Goal: Check status: Check status

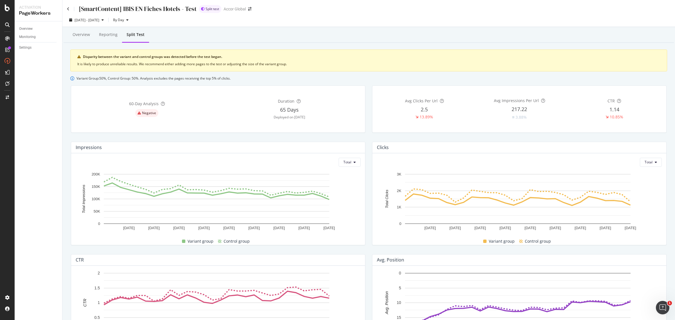
click at [136, 60] on div "Disparity between the variant and control groups was detected before the test b…" at bounding box center [368, 61] width 597 height 22
click at [137, 54] on div "Disparity between the variant and control groups was detected before the test b…" at bounding box center [371, 56] width 577 height 5
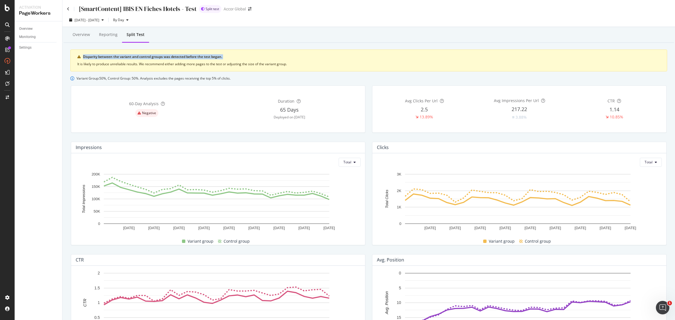
click at [137, 54] on div "Disparity between the variant and control groups was detected before the test b…" at bounding box center [371, 56] width 577 height 5
click at [158, 65] on div "It is likely to produce unreliable results. We recommend either adding more pag…" at bounding box center [368, 64] width 583 height 5
click at [220, 62] on div "It is likely to produce unreliable results. We recommend either adding more pag…" at bounding box center [368, 64] width 583 height 5
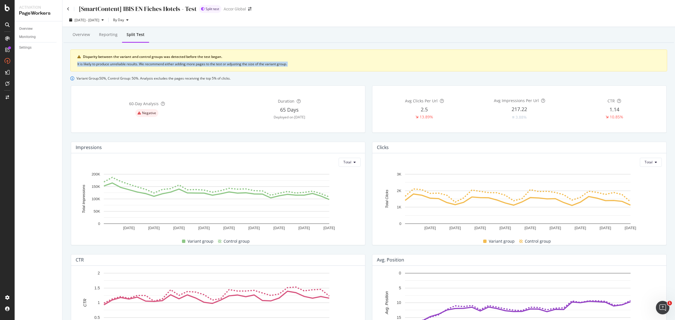
drag, startPoint x: 220, startPoint y: 62, endPoint x: 306, endPoint y: 59, distance: 86.4
click at [228, 62] on div "It is likely to produce unreliable results. We recommend either adding more pag…" at bounding box center [368, 64] width 583 height 5
click at [313, 59] on div "Disparity between the variant and control groups was detected before the test b…" at bounding box center [371, 56] width 577 height 5
click at [231, 65] on div "It is likely to produce unreliable results. We recommend either adding more pag…" at bounding box center [368, 64] width 583 height 5
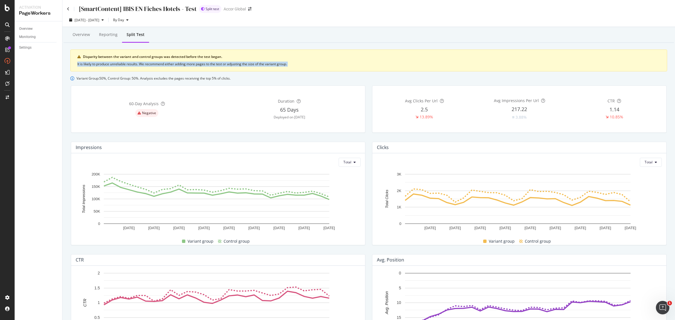
drag, startPoint x: 231, startPoint y: 65, endPoint x: 235, endPoint y: 65, distance: 4.2
click at [233, 65] on div "It is likely to produce unreliable results. We recommend either adding more pag…" at bounding box center [368, 64] width 583 height 5
click at [345, 60] on div "Disparity between the variant and control groups was detected before the test b…" at bounding box center [368, 61] width 597 height 22
click at [129, 20] on icon "button" at bounding box center [127, 19] width 2 height 3
click at [217, 37] on div "Overview Reporting Split Test" at bounding box center [369, 35] width 610 height 15
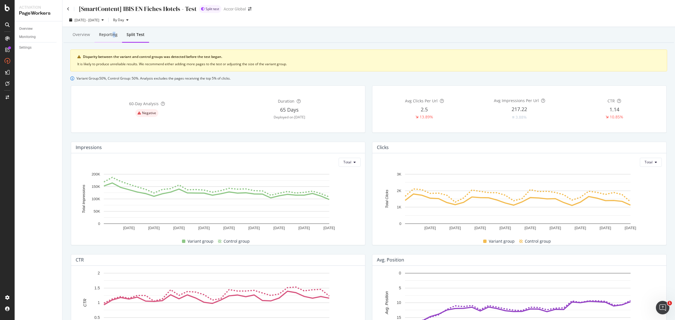
click at [113, 35] on div "Reporting" at bounding box center [108, 35] width 19 height 6
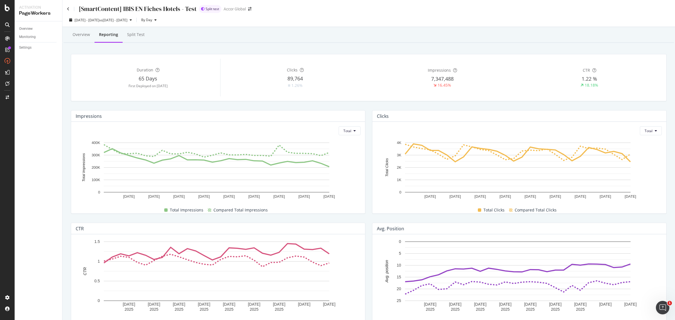
click at [323, 110] on div "Impressions Total [DATE] [DATE] [DATE] [DATE] [DATE] [DATE] [DATE] [DATE] [DATE…" at bounding box center [218, 162] width 294 height 104
click at [345, 132] on span "Total" at bounding box center [347, 131] width 8 height 5
click at [85, 36] on div "Overview" at bounding box center [81, 35] width 17 height 6
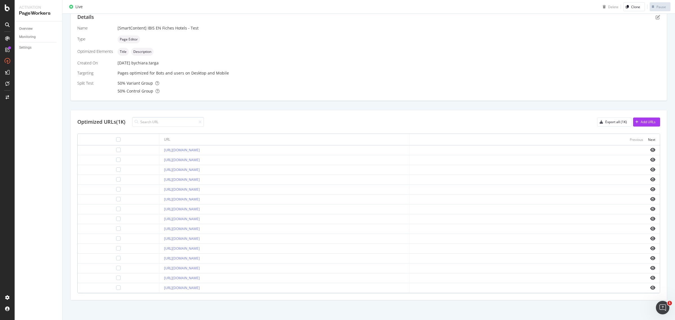
scroll to position [120, 0]
click at [199, 149] on link "[URL][DOMAIN_NAME]" at bounding box center [182, 150] width 36 height 5
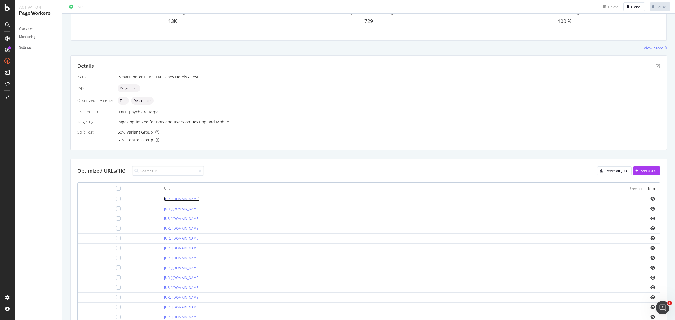
scroll to position [0, 0]
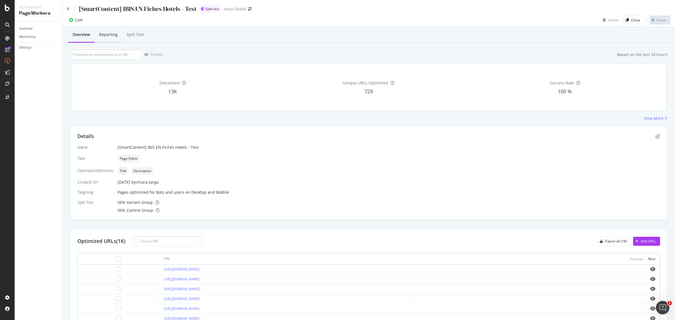
click at [113, 32] on div "Reporting" at bounding box center [108, 35] width 19 height 6
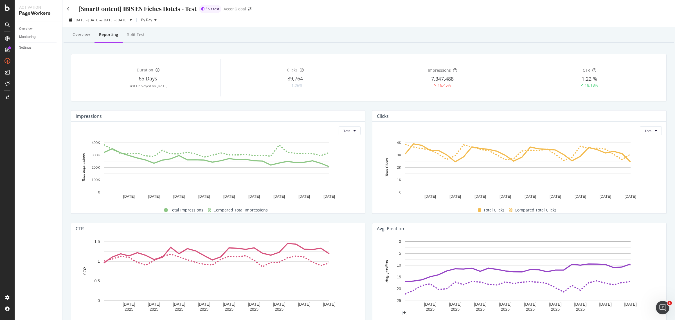
click at [434, 20] on div "[DATE] - [DATE] vs [DATE] - [DATE] By Day" at bounding box center [368, 20] width 613 height 11
